Goal: Complete application form

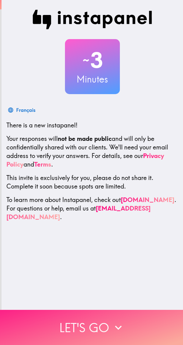
click at [124, 326] on button "Let's go" at bounding box center [91, 327] width 183 height 35
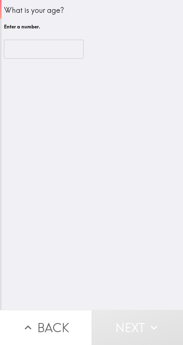
click at [57, 49] on input "number" at bounding box center [44, 49] width 80 height 19
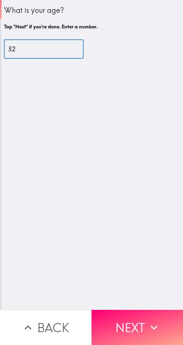
type input "52"
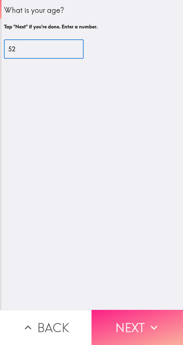
click at [137, 321] on button "Next" at bounding box center [138, 327] width 92 height 35
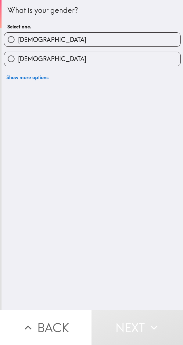
click at [97, 46] on label "[DEMOGRAPHIC_DATA]" at bounding box center [92, 40] width 176 height 14
click at [18, 46] on input "[DEMOGRAPHIC_DATA]" at bounding box center [11, 40] width 14 height 14
radio input "true"
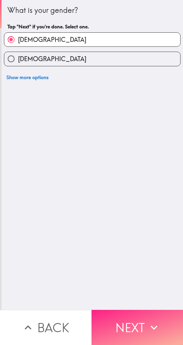
click at [148, 325] on icon "button" at bounding box center [154, 327] width 13 height 13
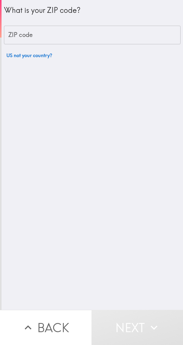
click at [81, 34] on input "ZIP code" at bounding box center [92, 35] width 177 height 19
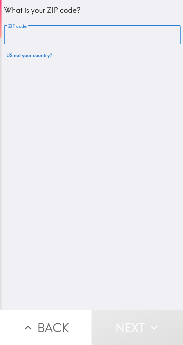
type input "e"
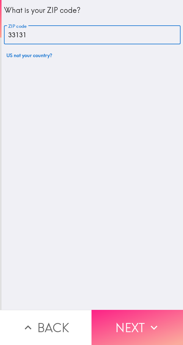
type input "33131"
click at [135, 316] on button "Next" at bounding box center [138, 327] width 92 height 35
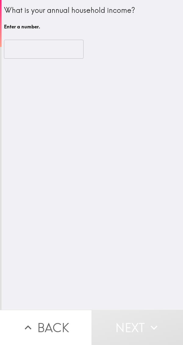
click at [54, 49] on input "number" at bounding box center [44, 49] width 80 height 19
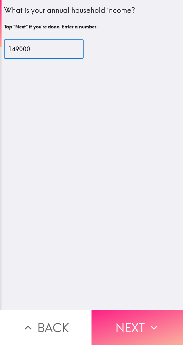
type input "149000"
click at [141, 319] on button "Next" at bounding box center [138, 327] width 92 height 35
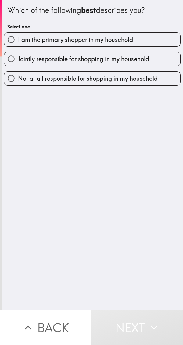
click at [135, 42] on label "I am the primary shopper in my household" at bounding box center [92, 40] width 176 height 14
click at [18, 42] on input "I am the primary shopper in my household" at bounding box center [11, 40] width 14 height 14
radio input "true"
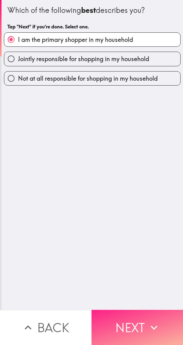
click at [142, 326] on button "Next" at bounding box center [138, 327] width 92 height 35
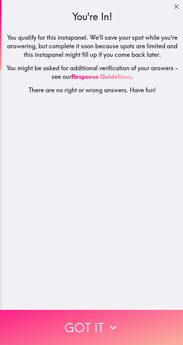
click at [127, 323] on button "Got it" at bounding box center [91, 327] width 183 height 35
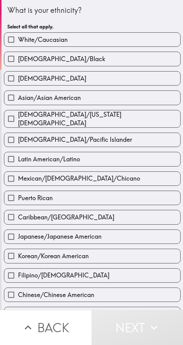
click at [115, 40] on label "White/Caucasian" at bounding box center [92, 40] width 176 height 14
click at [18, 40] on input "White/Caucasian" at bounding box center [11, 40] width 14 height 14
checkbox input "true"
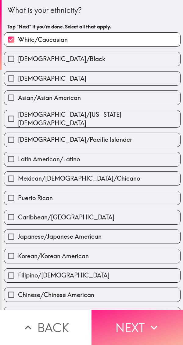
click at [138, 319] on button "Next" at bounding box center [138, 327] width 92 height 35
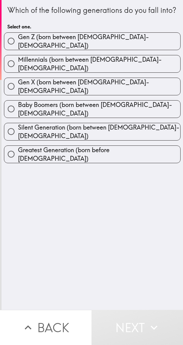
click at [130, 91] on label "Gen X (born between [DEMOGRAPHIC_DATA]-[DEMOGRAPHIC_DATA])" at bounding box center [92, 86] width 176 height 17
click at [18, 91] on input "Gen X (born between [DEMOGRAPHIC_DATA]-[DEMOGRAPHIC_DATA])" at bounding box center [11, 86] width 14 height 14
radio input "true"
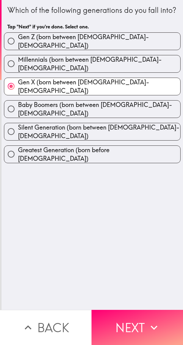
click at [142, 320] on button "Next" at bounding box center [138, 327] width 92 height 35
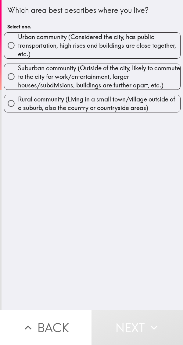
click at [111, 49] on span "Urban community (Considered the city, has public transportation, high rises and…" at bounding box center [99, 46] width 163 height 26
click at [18, 49] on input "Urban community (Considered the city, has public transportation, high rises and…" at bounding box center [11, 46] width 14 height 14
radio input "true"
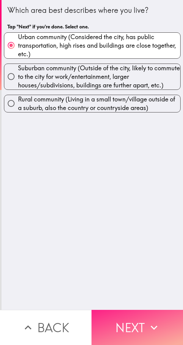
click at [136, 326] on button "Next" at bounding box center [138, 327] width 92 height 35
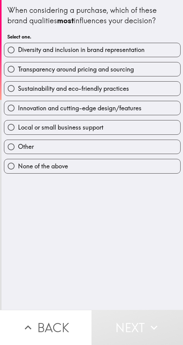
click at [143, 54] on span "Diversity and inclusion in brand representation" at bounding box center [81, 50] width 127 height 9
click at [18, 54] on input "Diversity and inclusion in brand representation" at bounding box center [11, 50] width 14 height 14
radio input "true"
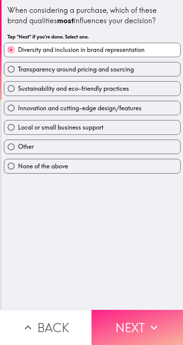
click at [130, 321] on button "Next" at bounding box center [138, 327] width 92 height 35
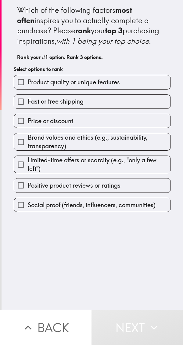
click at [128, 89] on label "Product quality or unique features" at bounding box center [92, 82] width 157 height 14
click at [28, 89] on input "Product quality or unique features" at bounding box center [21, 82] width 14 height 14
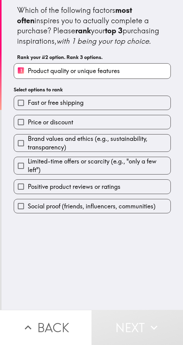
click at [104, 152] on span "Brand values and ethics (e.g., sustainability, transparency)" at bounding box center [99, 143] width 143 height 17
click at [28, 150] on input "Brand values and ethics (e.g., sustainability, transparency)" at bounding box center [21, 143] width 14 height 14
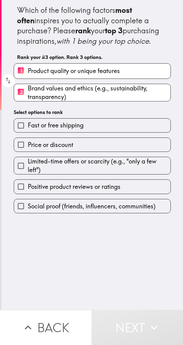
click at [103, 132] on label "Fast or free shipping" at bounding box center [92, 126] width 157 height 14
click at [28, 132] on input "Fast or free shipping" at bounding box center [21, 126] width 14 height 14
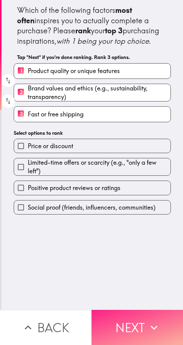
click at [148, 321] on icon "button" at bounding box center [154, 327] width 13 height 13
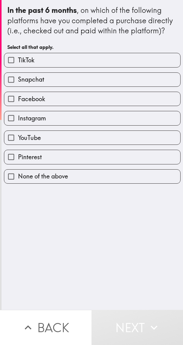
click at [92, 53] on label "TikTok" at bounding box center [92, 60] width 176 height 14
click at [18, 53] on input "TikTok" at bounding box center [11, 60] width 14 height 14
checkbox input "true"
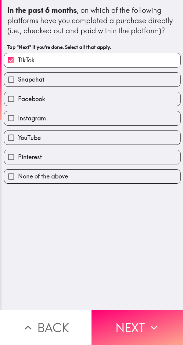
click at [90, 82] on label "Snapchat" at bounding box center [92, 80] width 176 height 14
click at [18, 82] on input "Snapchat" at bounding box center [11, 80] width 14 height 14
checkbox input "true"
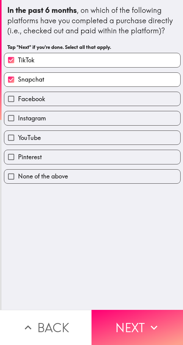
click at [91, 103] on label "Facebook" at bounding box center [92, 99] width 176 height 14
click at [18, 103] on input "Facebook" at bounding box center [11, 99] width 14 height 14
checkbox input "true"
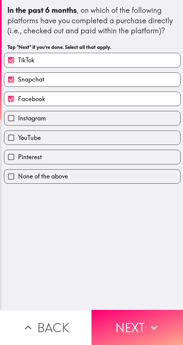
click at [85, 122] on label "Instagram" at bounding box center [92, 118] width 176 height 14
click at [18, 122] on input "Instagram" at bounding box center [11, 118] width 14 height 14
checkbox input "true"
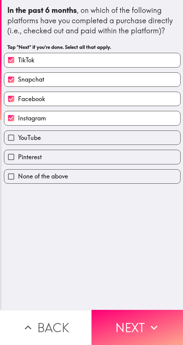
click at [78, 142] on label "YouTube" at bounding box center [92, 138] width 176 height 14
click at [18, 142] on input "YouTube" at bounding box center [11, 138] width 14 height 14
checkbox input "true"
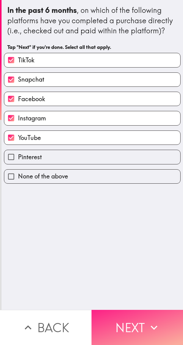
click at [143, 322] on button "Next" at bounding box center [138, 327] width 92 height 35
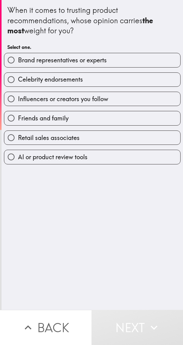
click at [123, 66] on label "Brand representatives or experts" at bounding box center [92, 60] width 176 height 14
click at [18, 66] on input "Brand representatives or experts" at bounding box center [11, 60] width 14 height 14
radio input "true"
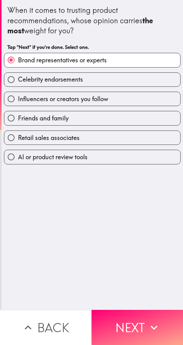
click at [101, 123] on label "Friends and family" at bounding box center [92, 118] width 176 height 14
click at [18, 123] on input "Friends and family" at bounding box center [11, 118] width 14 height 14
radio input "true"
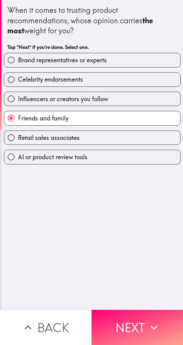
click at [128, 64] on label "Brand representatives or experts" at bounding box center [92, 60] width 176 height 14
click at [18, 64] on input "Brand representatives or experts" at bounding box center [11, 60] width 14 height 14
radio input "true"
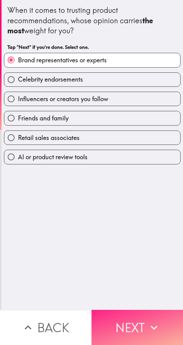
click at [135, 324] on button "Next" at bounding box center [138, 327] width 92 height 35
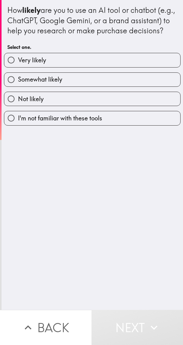
click at [107, 67] on label "Very likely" at bounding box center [92, 60] width 176 height 14
click at [18, 67] on input "Very likely" at bounding box center [11, 60] width 14 height 14
radio input "true"
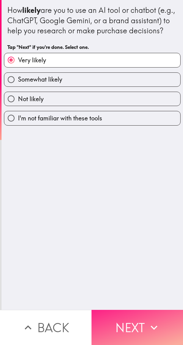
click at [141, 320] on button "Next" at bounding box center [138, 327] width 92 height 35
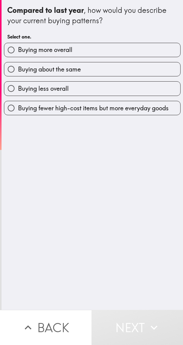
click at [110, 55] on label "Buying more overall" at bounding box center [92, 50] width 176 height 14
click at [18, 55] on input "Buying more overall" at bounding box center [11, 50] width 14 height 14
radio input "true"
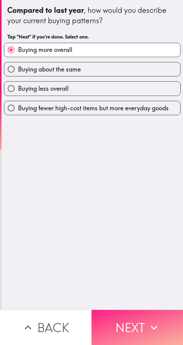
click at [148, 324] on icon "button" at bounding box center [154, 327] width 13 height 13
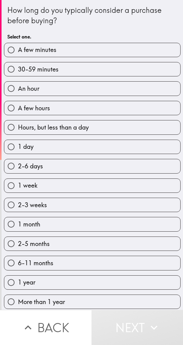
click at [121, 53] on label "A few minutes" at bounding box center [92, 50] width 176 height 14
click at [18, 53] on input "A few minutes" at bounding box center [11, 50] width 14 height 14
radio input "true"
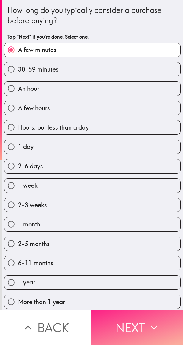
click at [141, 317] on button "Next" at bounding box center [138, 327] width 92 height 35
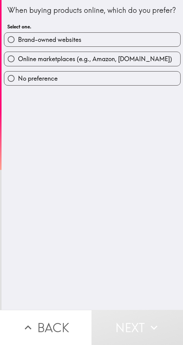
click at [116, 46] on label "Brand-owned websites" at bounding box center [92, 40] width 176 height 14
click at [18, 46] on input "Brand-owned websites" at bounding box center [11, 40] width 14 height 14
radio input "true"
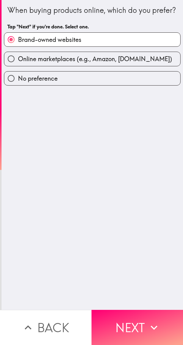
click at [115, 63] on span "Online marketplaces (e.g., Amazon, [DOMAIN_NAME])" at bounding box center [95, 59] width 154 height 9
click at [18, 66] on input "Online marketplaces (e.g., Amazon, [DOMAIN_NAME])" at bounding box center [11, 59] width 14 height 14
radio input "true"
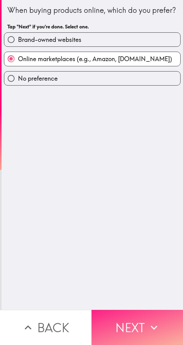
click at [145, 320] on button "Next" at bounding box center [138, 327] width 92 height 35
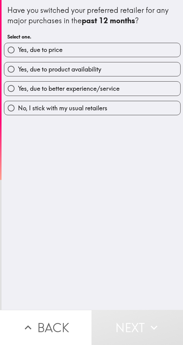
click at [110, 55] on label "Yes, due to price" at bounding box center [92, 50] width 176 height 14
click at [18, 55] on input "Yes, due to price" at bounding box center [11, 50] width 14 height 14
radio input "true"
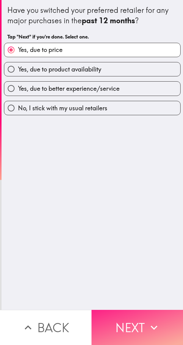
click at [137, 320] on button "Next" at bounding box center [138, 327] width 92 height 35
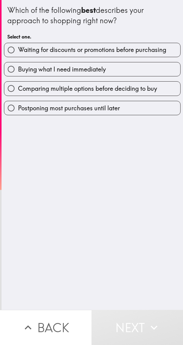
click at [145, 93] on label "Comparing multiple options before deciding to buy" at bounding box center [92, 89] width 176 height 14
click at [18, 93] on input "Comparing multiple options before deciding to buy" at bounding box center [11, 89] width 14 height 14
radio input "true"
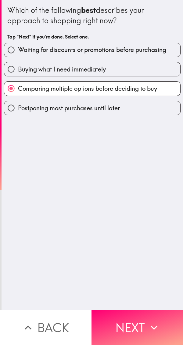
click at [151, 56] on label "Waiting for discounts or promotions before purchasing" at bounding box center [92, 50] width 176 height 14
click at [18, 56] on input "Waiting for discounts or promotions before purchasing" at bounding box center [11, 50] width 14 height 14
radio input "true"
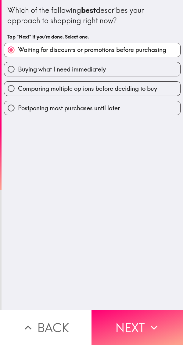
click at [116, 88] on span "Comparing multiple options before deciding to buy" at bounding box center [87, 88] width 139 height 9
click at [18, 88] on input "Comparing multiple options before deciding to buy" at bounding box center [11, 89] width 14 height 14
radio input "true"
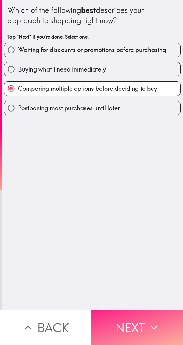
click at [136, 315] on button "Next" at bounding box center [138, 327] width 92 height 35
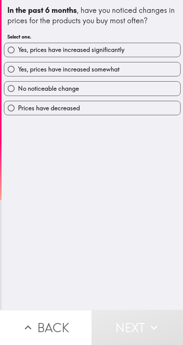
click at [111, 91] on label "No noticeable change" at bounding box center [92, 89] width 176 height 14
click at [18, 91] on input "No noticeable change" at bounding box center [11, 89] width 14 height 14
radio input "true"
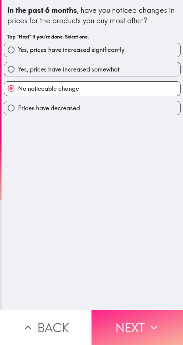
click at [138, 315] on button "Next" at bounding box center [138, 327] width 92 height 35
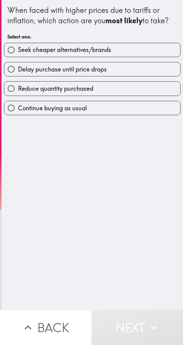
click at [107, 113] on label "Continue buying as usual" at bounding box center [92, 108] width 176 height 14
click at [18, 113] on input "Continue buying as usual" at bounding box center [11, 108] width 14 height 14
radio input "true"
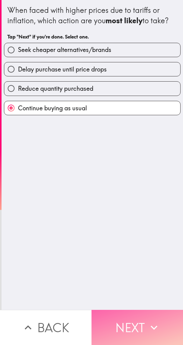
click at [141, 319] on button "Next" at bounding box center [138, 327] width 92 height 35
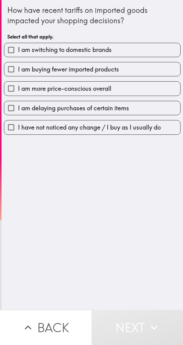
click at [153, 133] on label "I have not noticed any change / I buy as I usually do" at bounding box center [92, 127] width 176 height 14
click at [18, 133] on input "I have not noticed any change / I buy as I usually do" at bounding box center [11, 127] width 14 height 14
checkbox input "true"
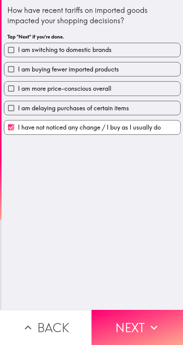
click at [141, 310] on button "Next" at bounding box center [138, 327] width 92 height 35
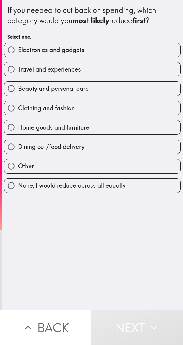
click at [137, 326] on button "Next" at bounding box center [138, 327] width 92 height 35
click at [109, 55] on label "Electronics and gadgets" at bounding box center [92, 50] width 176 height 14
click at [18, 55] on input "Electronics and gadgets" at bounding box center [11, 50] width 14 height 14
radio input "true"
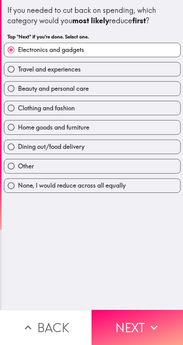
click at [105, 95] on label "Beauty and personal care" at bounding box center [92, 89] width 176 height 14
click at [18, 95] on input "Beauty and personal care" at bounding box center [11, 89] width 14 height 14
radio input "true"
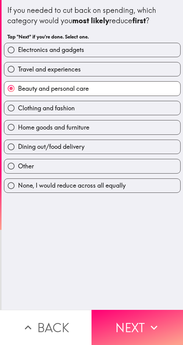
click at [97, 112] on label "Clothing and fashion" at bounding box center [92, 108] width 176 height 14
click at [18, 112] on input "Clothing and fashion" at bounding box center [11, 108] width 14 height 14
radio input "true"
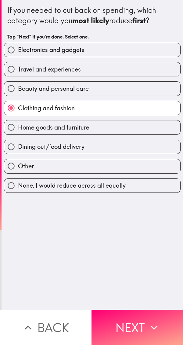
click at [103, 71] on label "Travel and experiences" at bounding box center [92, 69] width 176 height 14
click at [18, 71] on input "Travel and experiences" at bounding box center [11, 69] width 14 height 14
radio input "true"
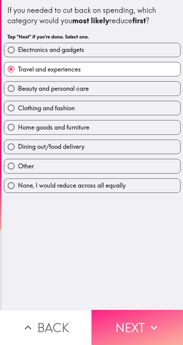
click at [142, 318] on button "Next" at bounding box center [138, 327] width 92 height 35
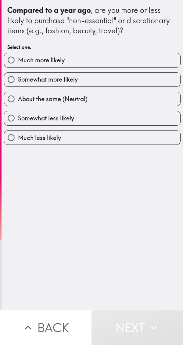
click at [102, 65] on label "Much more likely" at bounding box center [92, 60] width 176 height 14
click at [18, 65] on input "Much more likely" at bounding box center [11, 60] width 14 height 14
radio input "true"
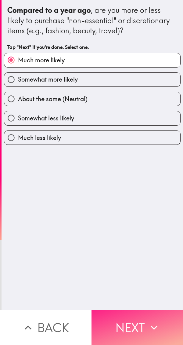
click at [143, 328] on button "Next" at bounding box center [138, 327] width 92 height 35
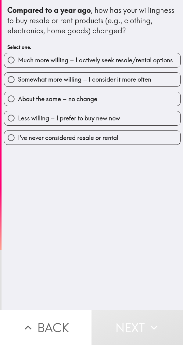
click at [135, 54] on label "Much more willing – I actively seek resale/rental options" at bounding box center [92, 60] width 176 height 14
click at [18, 54] on input "Much more willing – I actively seek resale/rental options" at bounding box center [11, 60] width 14 height 14
radio input "true"
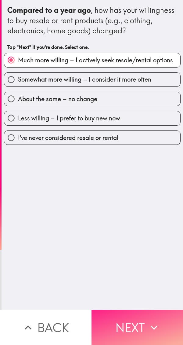
click at [138, 323] on button "Next" at bounding box center [138, 327] width 92 height 35
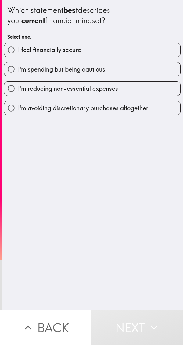
click at [131, 52] on label "I feel financially secure" at bounding box center [92, 50] width 176 height 14
click at [18, 52] on input "I feel financially secure" at bounding box center [11, 50] width 14 height 14
radio input "true"
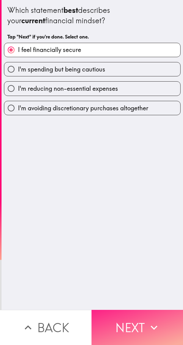
click at [151, 321] on icon "button" at bounding box center [154, 327] width 13 height 13
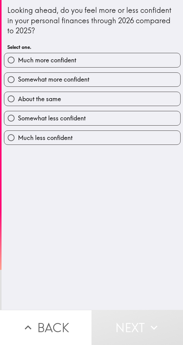
click at [115, 61] on label "Much more confident" at bounding box center [92, 60] width 176 height 14
click at [18, 61] on input "Much more confident" at bounding box center [11, 60] width 14 height 14
radio input "true"
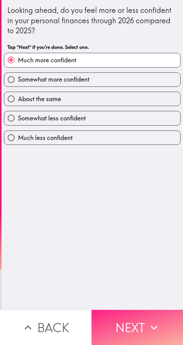
click at [142, 317] on button "Next" at bounding box center [138, 327] width 92 height 35
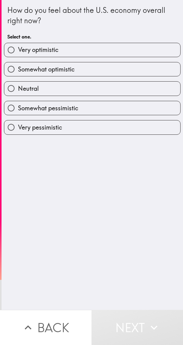
click at [98, 53] on label "Very optimistic" at bounding box center [92, 50] width 176 height 14
click at [18, 53] on input "Very optimistic" at bounding box center [11, 50] width 14 height 14
radio input "true"
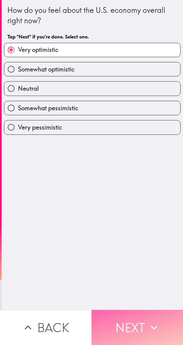
click at [138, 316] on button "Next" at bounding box center [138, 327] width 92 height 35
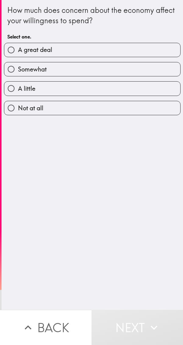
click at [98, 55] on label "A great deal" at bounding box center [92, 50] width 176 height 14
click at [18, 55] on input "A great deal" at bounding box center [11, 50] width 14 height 14
radio input "true"
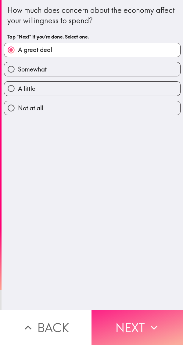
click at [135, 319] on button "Next" at bounding box center [138, 327] width 92 height 35
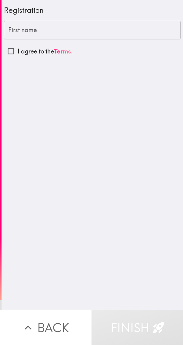
click at [115, 32] on input "First name" at bounding box center [92, 30] width 177 height 19
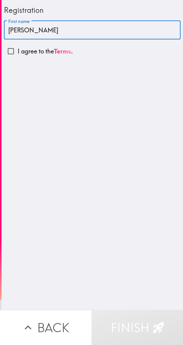
type input "[PERSON_NAME]"
click at [15, 52] on input "I agree to the Terms ." at bounding box center [11, 51] width 14 height 14
checkbox input "true"
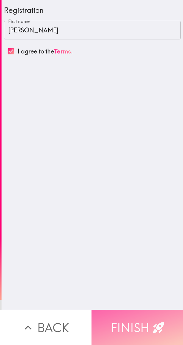
click at [152, 321] on icon "button" at bounding box center [158, 327] width 13 height 13
